Goal: Find specific page/section: Find specific page/section

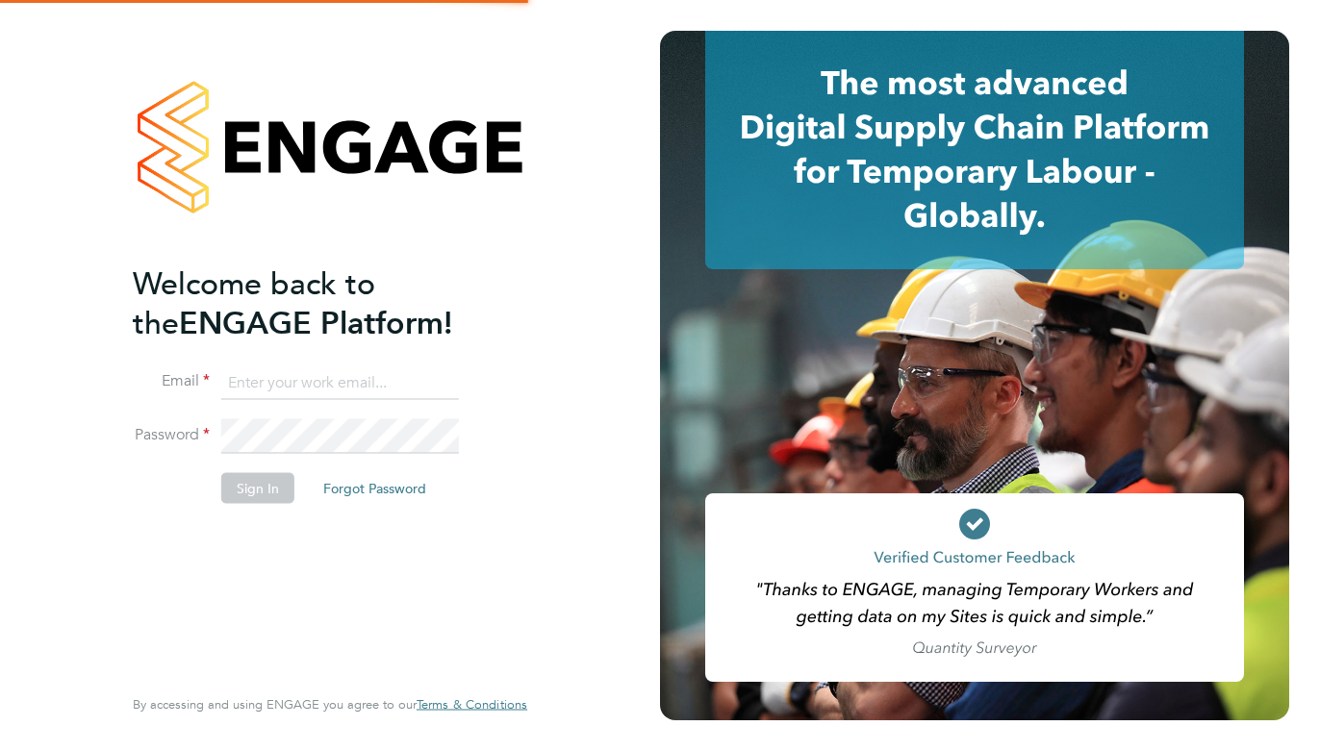
type input "callum.linnell@tradelinerecruitment.co.uk"
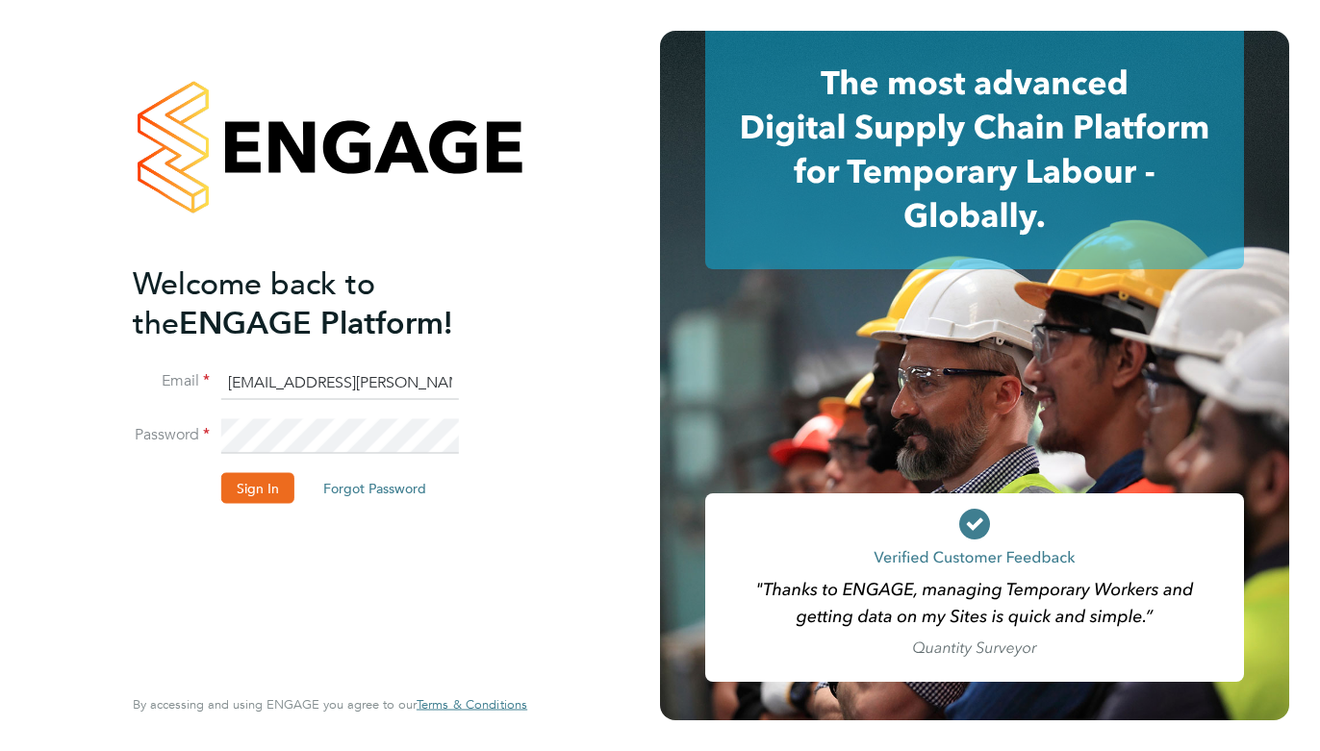
drag, startPoint x: 98, startPoint y: 554, endPoint x: 204, endPoint y: 506, distance: 116.3
click at [114, 555] on div "Welcome back to the ENGAGE Platform! Email callum.linnell@tradelinerecruitment.…" at bounding box center [329, 375] width 471 height 751
click at [227, 477] on button "Sign In" at bounding box center [257, 488] width 73 height 31
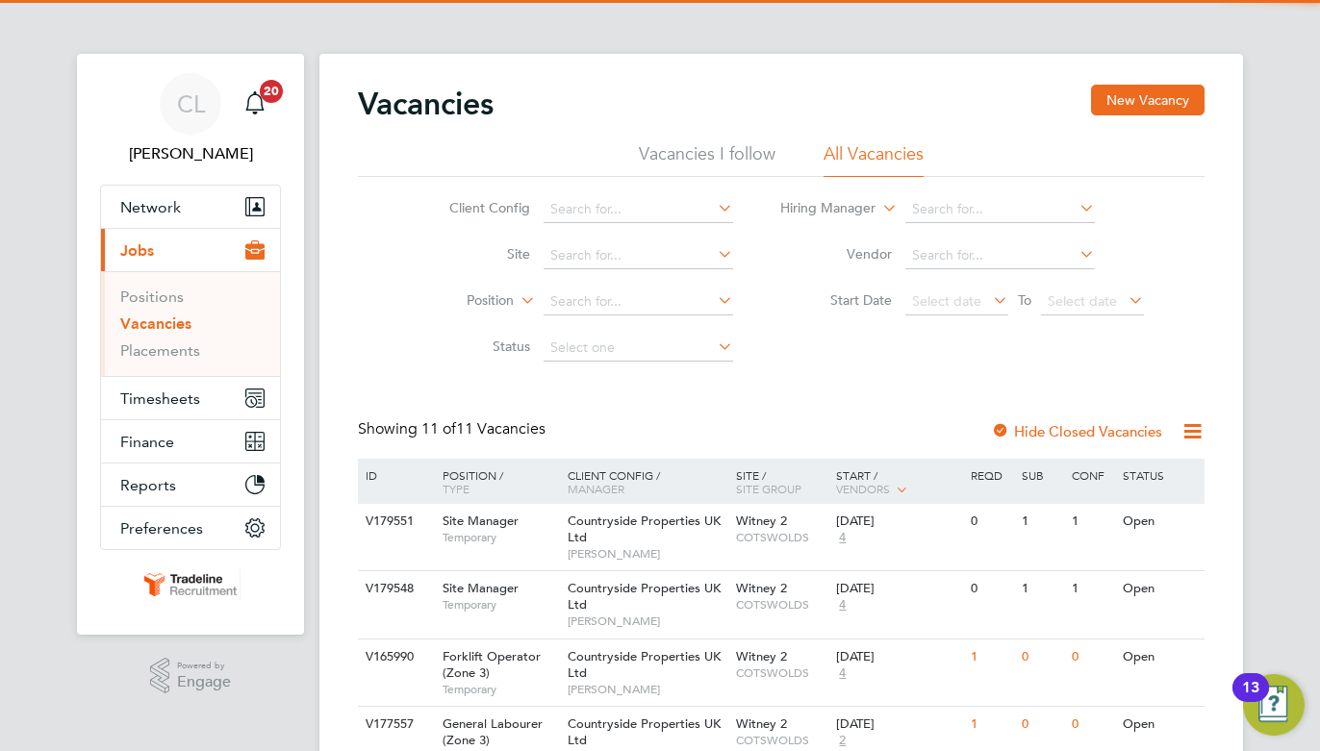
scroll to position [96, 0]
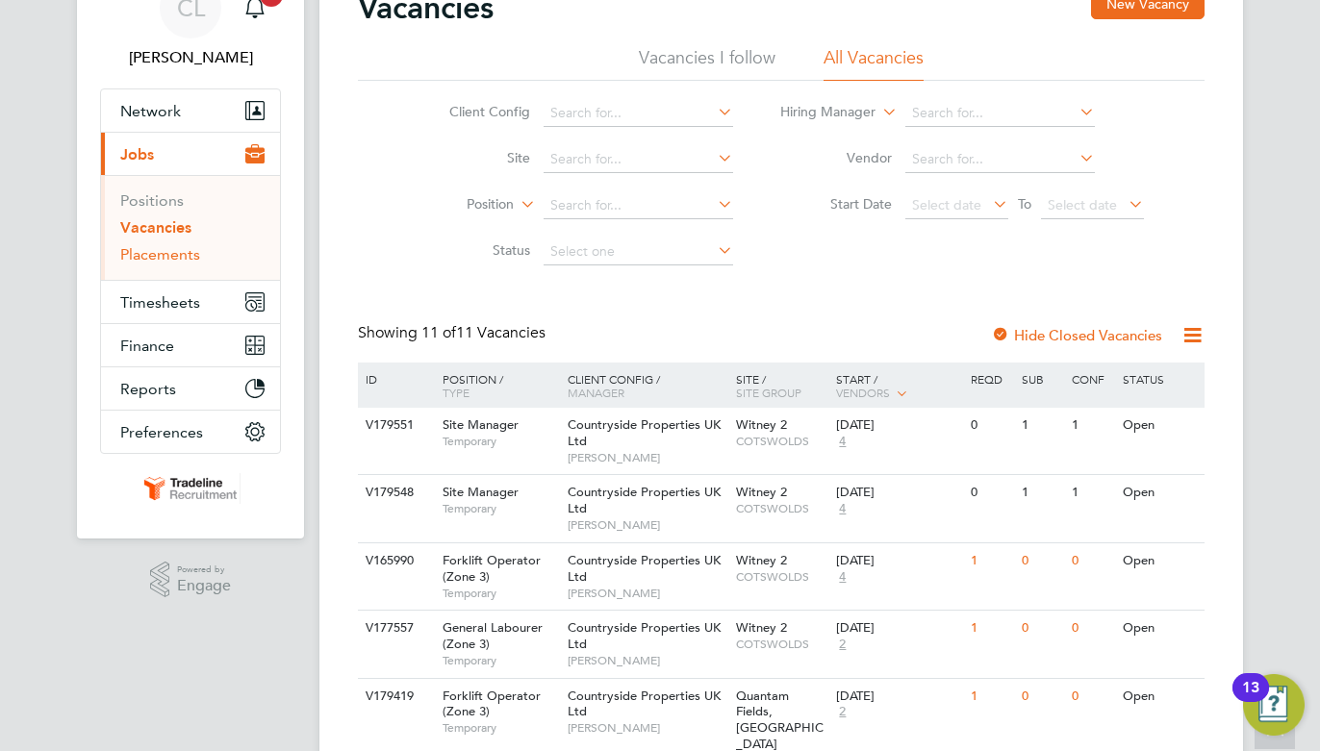
click at [174, 258] on link "Placements" at bounding box center [160, 254] width 80 height 18
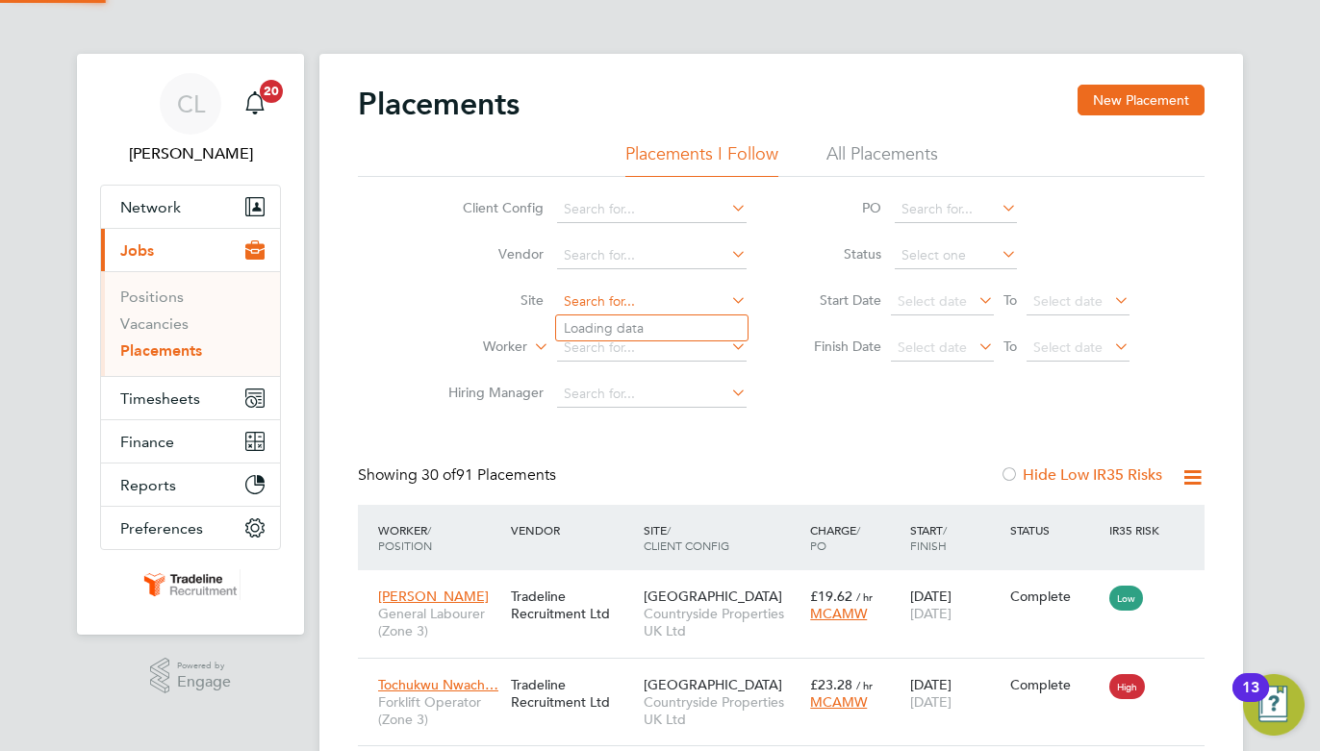
click at [623, 298] on input at bounding box center [652, 302] width 190 height 27
click at [670, 324] on li "Witney 2" at bounding box center [651, 329] width 191 height 26
type input "Witney 2"
click at [646, 303] on input at bounding box center [652, 302] width 190 height 27
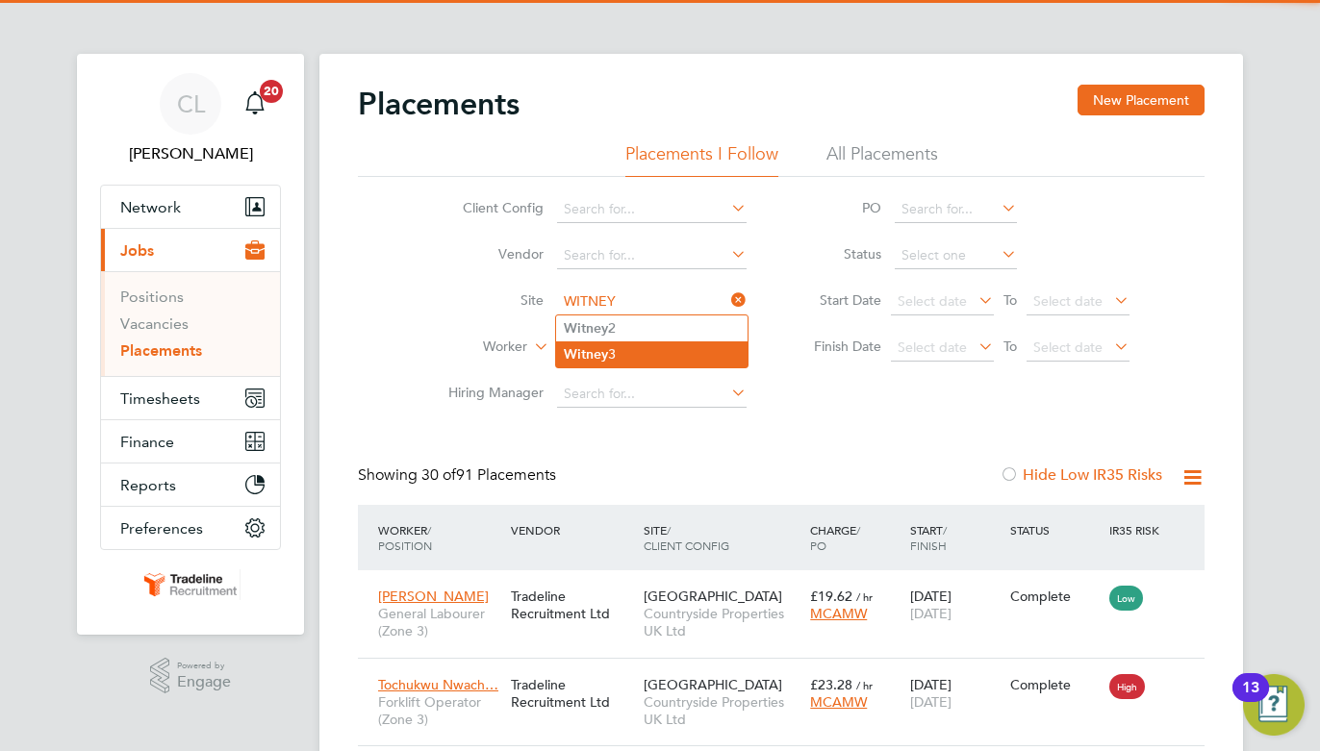
click at [630, 348] on li "Witney 3" at bounding box center [651, 355] width 191 height 26
type input "Witney 3"
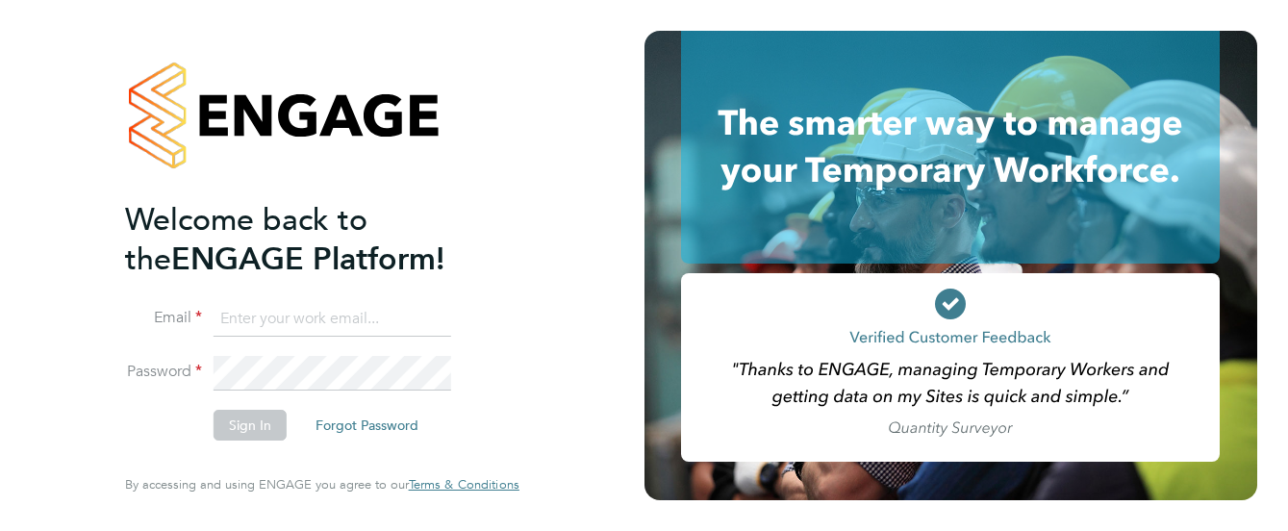
type input "callum.linnell@tradelinerecruitment.co.uk"
click at [474, 167] on div at bounding box center [322, 115] width 394 height 169
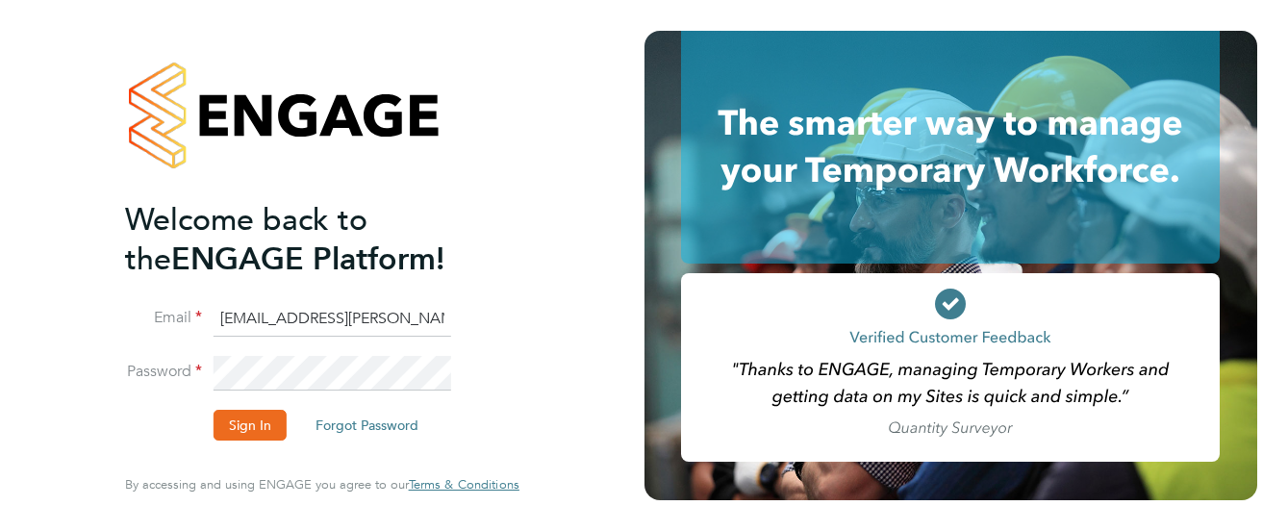
drag, startPoint x: 255, startPoint y: 420, endPoint x: 348, endPoint y: 421, distance: 93.4
click at [256, 420] on button "Sign In" at bounding box center [250, 425] width 73 height 31
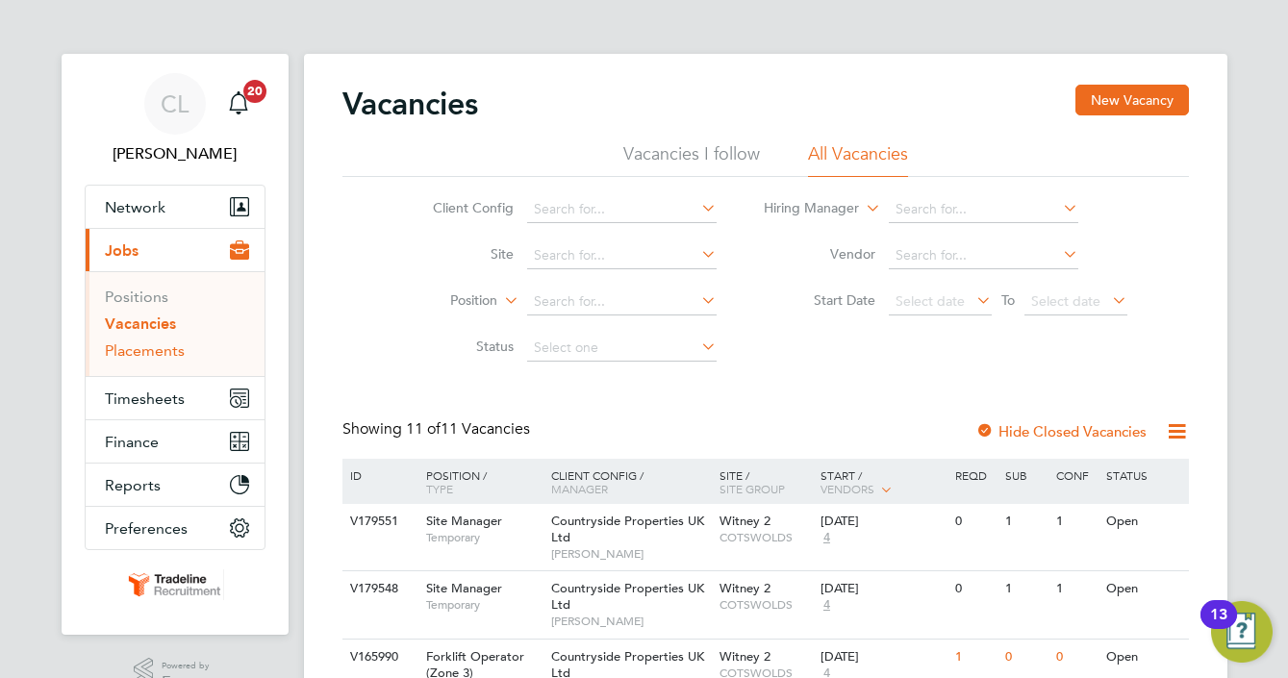
click at [166, 348] on link "Placements" at bounding box center [145, 351] width 80 height 18
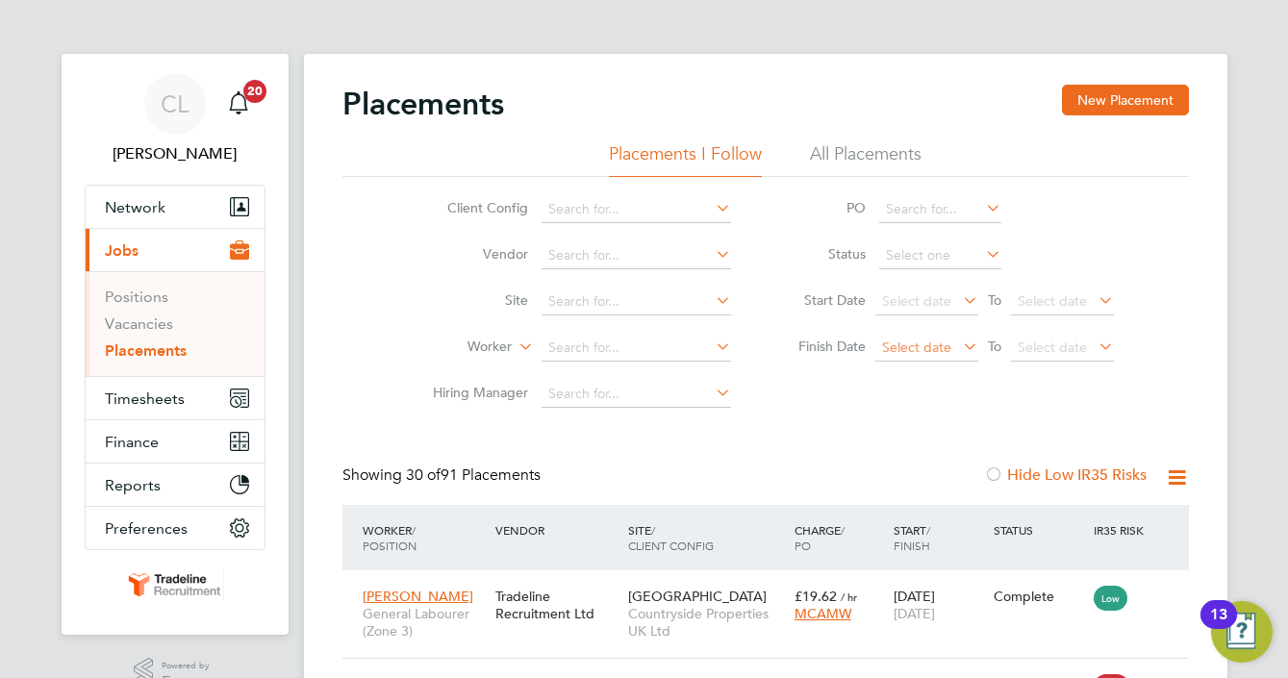
click at [916, 342] on span "Select date" at bounding box center [916, 347] width 69 height 17
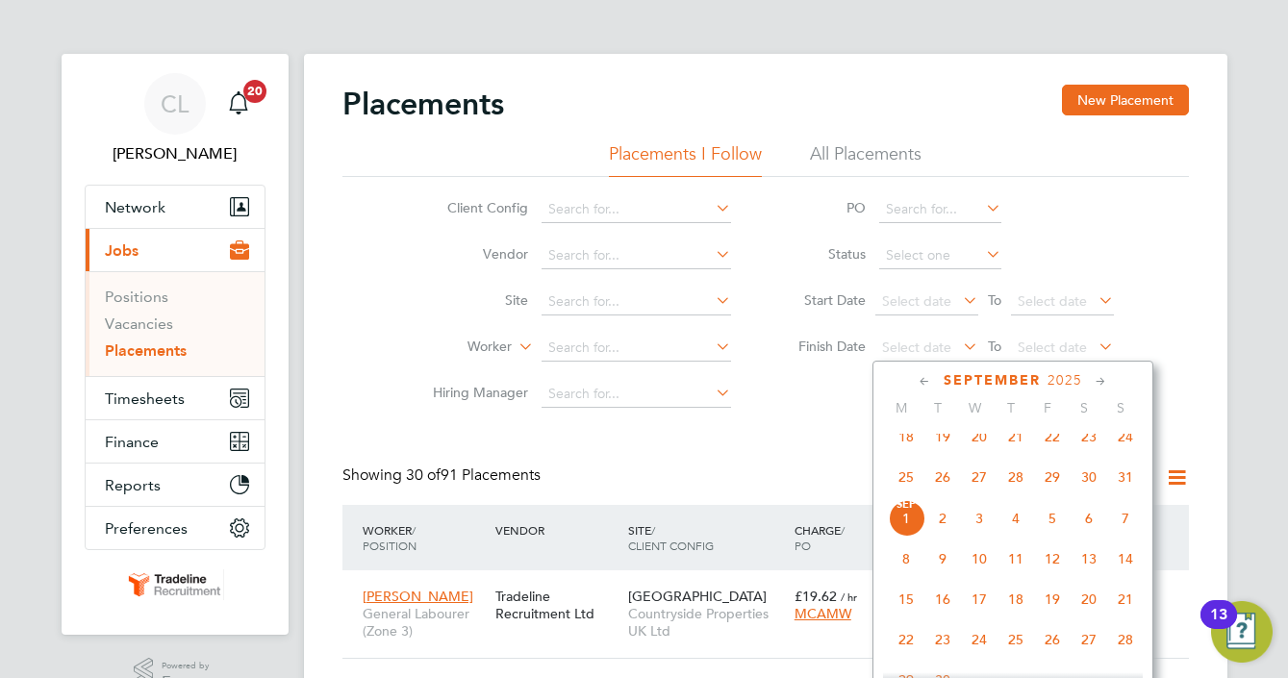
click at [899, 537] on span "[DATE]" at bounding box center [906, 518] width 37 height 37
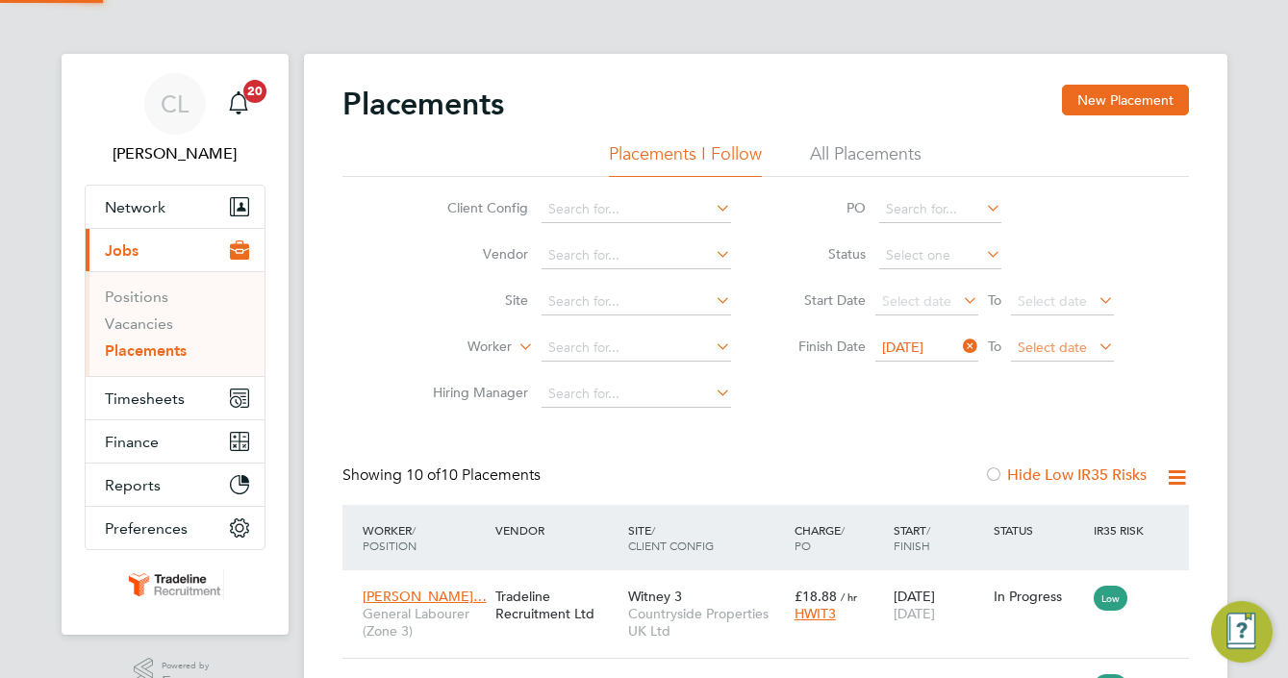
click at [1034, 358] on span "Select date" at bounding box center [1062, 349] width 103 height 26
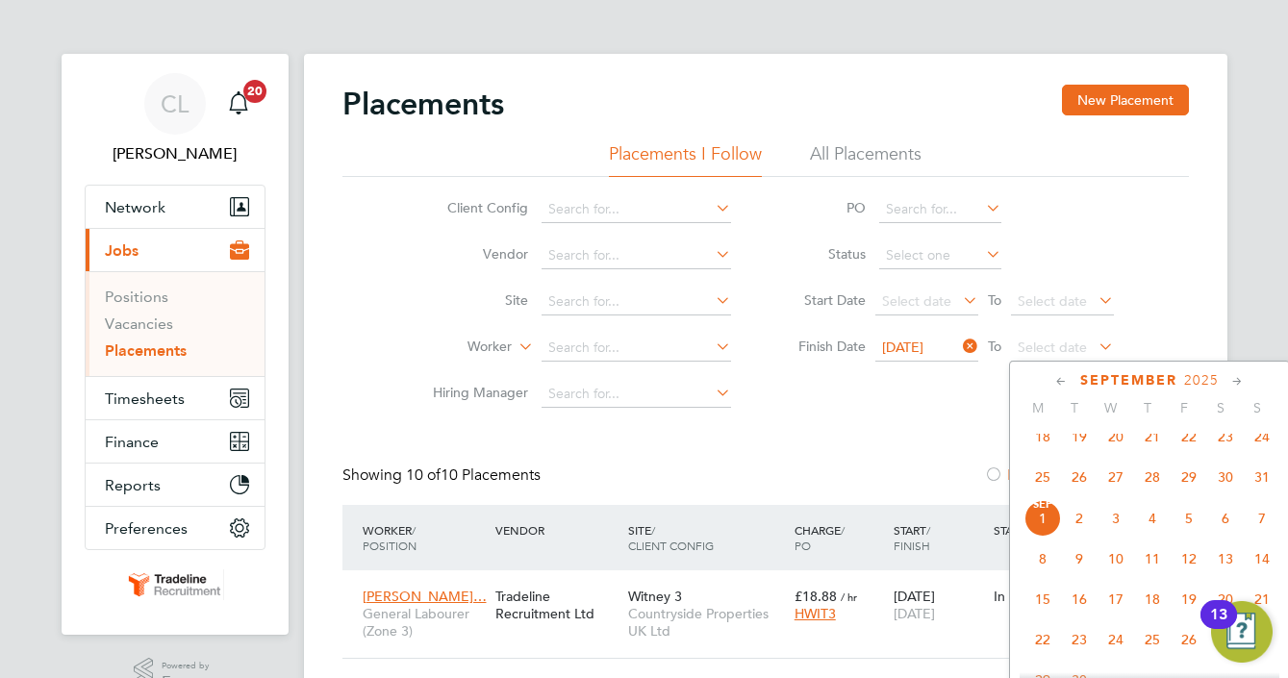
drag, startPoint x: 1259, startPoint y: 530, endPoint x: 1110, endPoint y: 534, distance: 148.2
click at [1259, 530] on span "7" at bounding box center [1262, 518] width 37 height 37
